Goal: Task Accomplishment & Management: Manage account settings

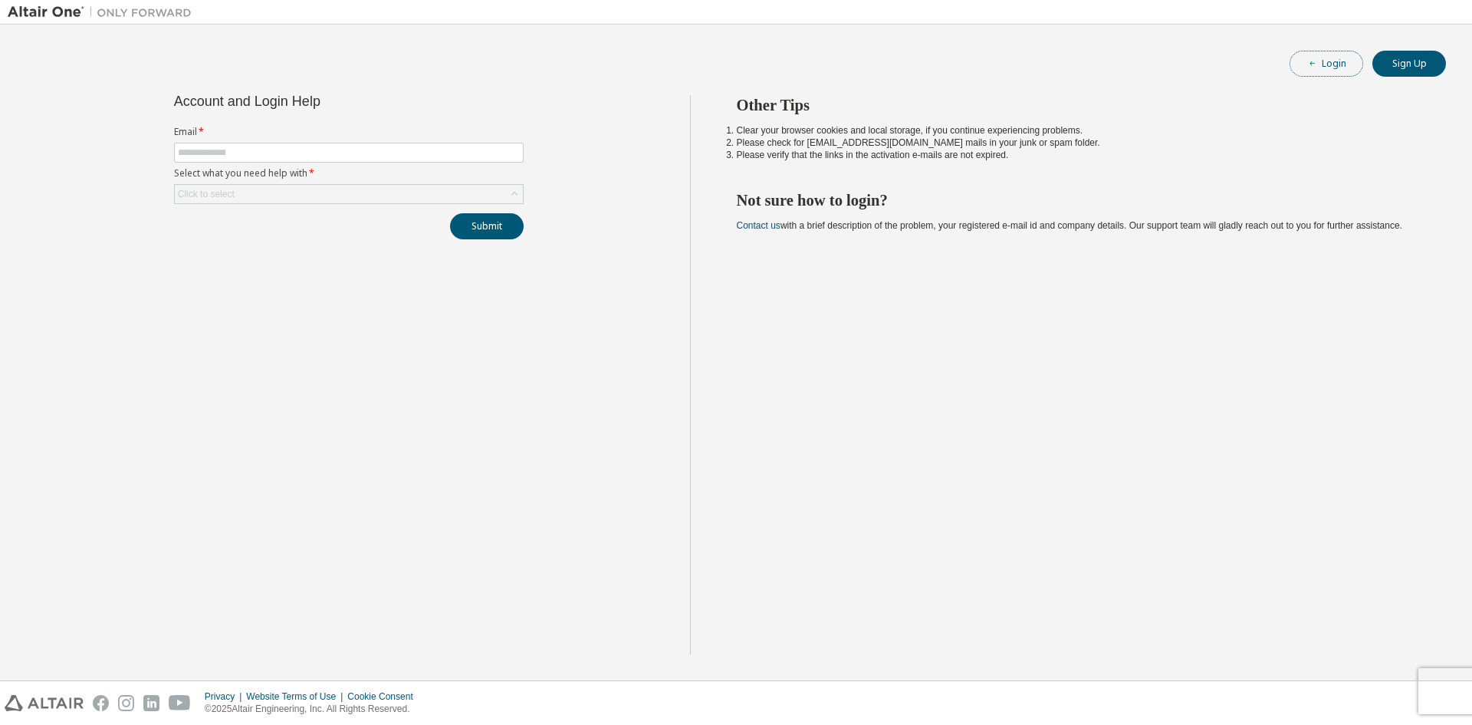
click at [1321, 71] on button "Login" at bounding box center [1327, 64] width 74 height 26
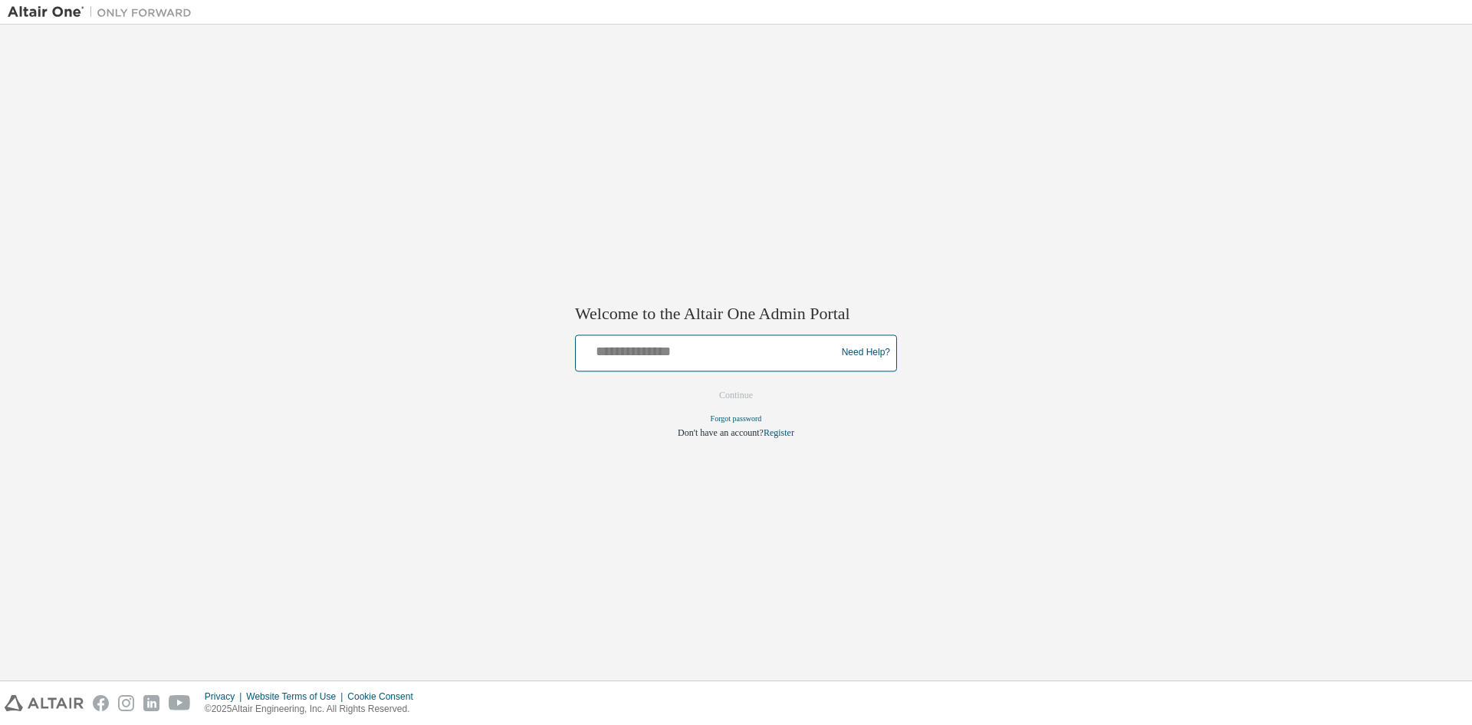
click at [723, 357] on input "text" at bounding box center [708, 349] width 252 height 22
click at [750, 418] on link "Forgot password" at bounding box center [736, 418] width 51 height 8
